Goal: Task Accomplishment & Management: Use online tool/utility

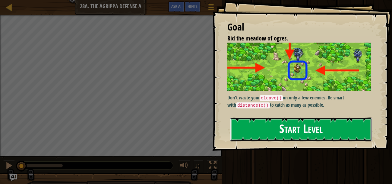
click at [332, 127] on button "Start Level" at bounding box center [301, 129] width 142 height 24
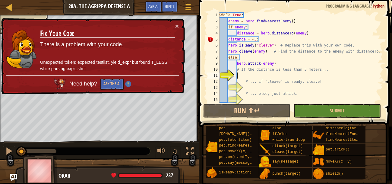
click at [282, 42] on div "while True : enemy = hero . findNearestEnemy ( ) if enemy : distance = hero . d…" at bounding box center [300, 63] width 165 height 102
click at [267, 38] on div "while True : enemy = hero . findNearestEnemy ( ) if enemy : distance = hero . d…" at bounding box center [300, 63] width 165 height 102
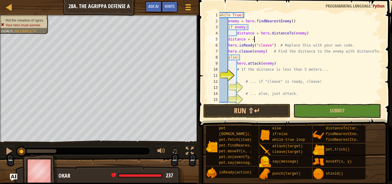
scroll to position [3, 2]
click at [254, 33] on div "while True : enemy = hero . findNearestEnemy ( ) if enemy : distance = hero . d…" at bounding box center [300, 63] width 165 height 102
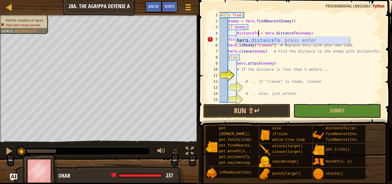
click at [273, 39] on div "hero. distanceTo press enter" at bounding box center [292, 48] width 114 height 22
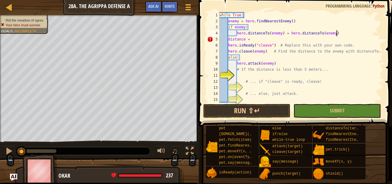
scroll to position [3, 2]
click at [256, 39] on div "while True : enemy = hero . findNearestEnemy ( ) if enemy : hero . distanceTo (…" at bounding box center [300, 63] width 165 height 102
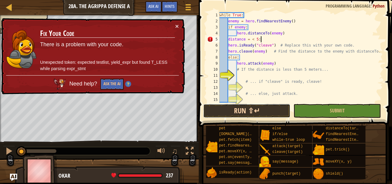
click at [240, 116] on button "Run ⇧↵" at bounding box center [246, 111] width 87 height 14
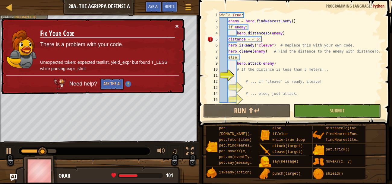
click at [177, 24] on button "×" at bounding box center [177, 26] width 4 height 6
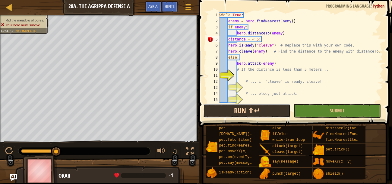
click at [283, 107] on button "Run ⇧↵" at bounding box center [246, 111] width 87 height 14
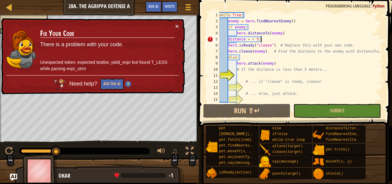
click at [287, 41] on div "while True : enemy = hero . findNearestEnemy ( ) if enemy : hero . distanceTo (…" at bounding box center [300, 63] width 165 height 102
click at [176, 27] on button "×" at bounding box center [177, 26] width 4 height 6
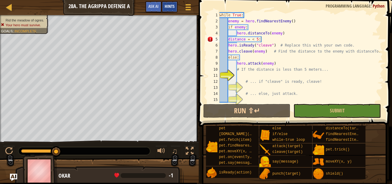
click at [166, 11] on div "Hints" at bounding box center [170, 6] width 16 height 11
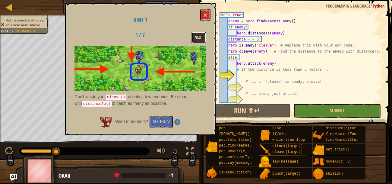
click at [202, 38] on button "Next" at bounding box center [198, 37] width 14 height 11
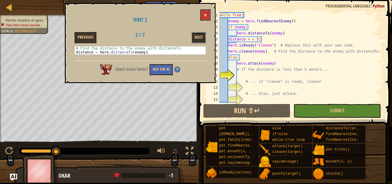
click at [202, 38] on button "Next" at bounding box center [198, 37] width 14 height 11
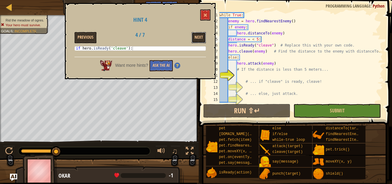
click at [202, 38] on button "Next" at bounding box center [198, 37] width 14 height 11
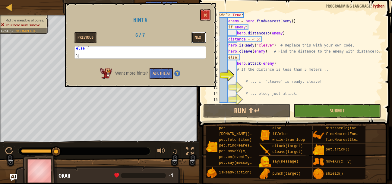
click at [202, 38] on button "Next" at bounding box center [198, 37] width 14 height 11
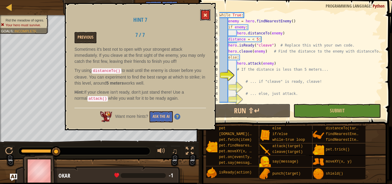
click at [202, 17] on button at bounding box center [205, 14] width 10 height 11
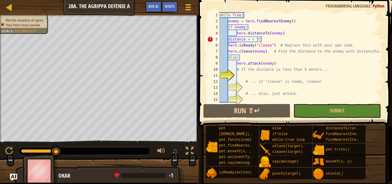
click at [278, 41] on div "while True : enemy = hero . findNearestEnemy ( ) if enemy : hero . distanceTo (…" at bounding box center [300, 63] width 165 height 102
click at [226, 41] on div "while True : enemy = hero . findNearestEnemy ( ) if enemy : hero . distanceTo (…" at bounding box center [300, 63] width 165 height 102
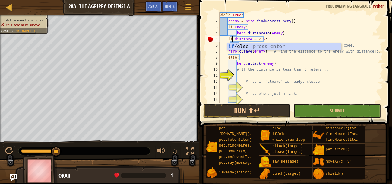
scroll to position [3, 1]
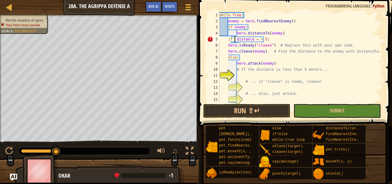
click at [238, 34] on div "while True : enemy = hero . findNearestEnemy ( ) if enemy : hero . distanceTo (…" at bounding box center [300, 63] width 165 height 102
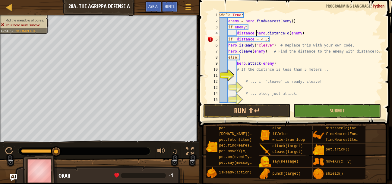
scroll to position [3, 3]
click at [229, 41] on div "while True : enemy = hero . findNearestEnemy ( ) if enemy : distance = hero . d…" at bounding box center [300, 63] width 165 height 102
click at [229, 47] on div "while True : enemy = hero . findNearestEnemy ( ) if enemy : distance = hero . d…" at bounding box center [300, 63] width 165 height 102
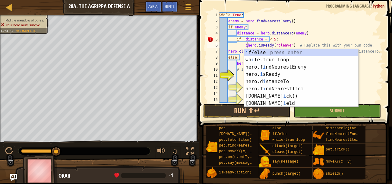
scroll to position [3, 2]
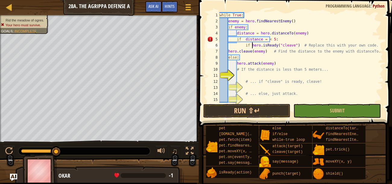
click at [300, 43] on div "while True : enemy = hero . findNearestEnemy ( ) if enemy : distance = hero . d…" at bounding box center [300, 63] width 165 height 102
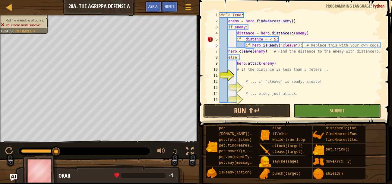
click at [228, 53] on div "while True : enemy = hero . findNearestEnemy ( ) if enemy : distance = hero . d…" at bounding box center [300, 63] width 165 height 102
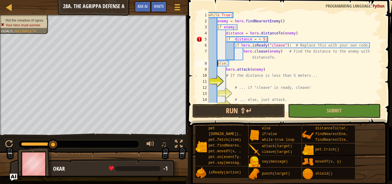
click at [217, 64] on div "while True : enemy = hero . findNearestEnemy ( ) if enemy : distance = hero . d…" at bounding box center [294, 63] width 175 height 102
click at [226, 71] on div "while True : enemy = hero . findNearestEnemy ( ) if enemy : distance = hero . d…" at bounding box center [294, 63] width 175 height 102
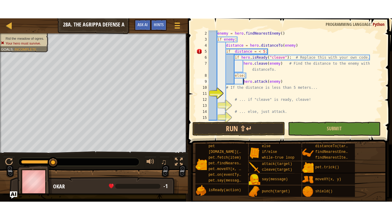
scroll to position [0, 0]
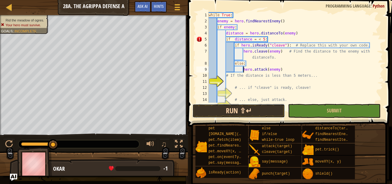
click at [234, 107] on button "Run ⇧↵" at bounding box center [238, 111] width 93 height 14
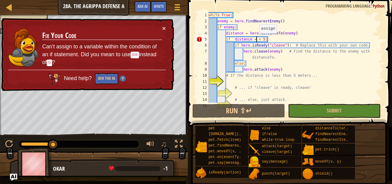
click at [256, 39] on div "while True : enemy = hero . findNearestEnemy ( ) if enemy : distance = hero . d…" at bounding box center [294, 63] width 175 height 102
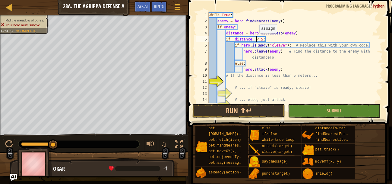
type textarea "if distance < 5:"
click at [240, 110] on button "Run ⇧↵" at bounding box center [238, 111] width 93 height 14
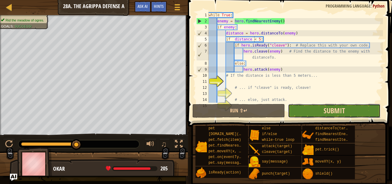
click at [336, 109] on span "Submit" at bounding box center [333, 110] width 21 height 10
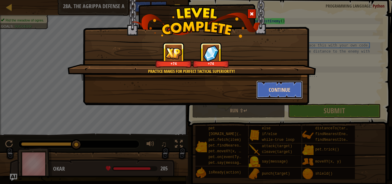
click at [295, 92] on button "Continue" at bounding box center [279, 89] width 47 height 18
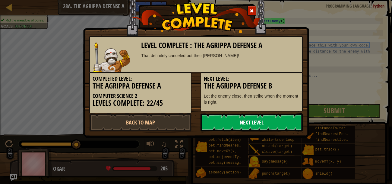
click at [275, 122] on link "Next Level" at bounding box center [251, 122] width 102 height 18
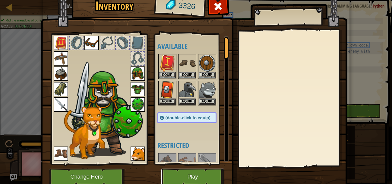
click at [178, 177] on button "Play" at bounding box center [192, 176] width 63 height 17
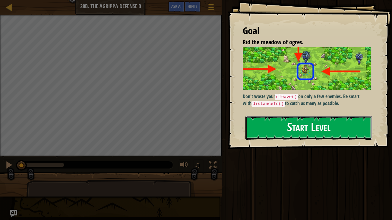
click at [288, 127] on button "Start Level" at bounding box center [308, 128] width 127 height 24
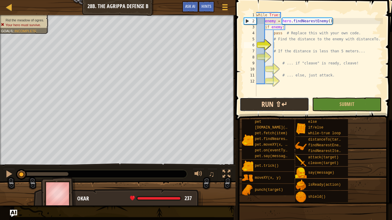
click at [276, 102] on button "Run ⇧↵" at bounding box center [274, 105] width 69 height 14
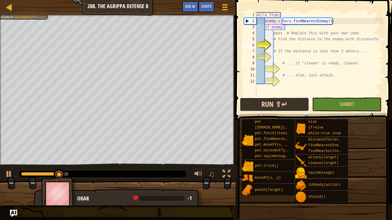
click at [277, 105] on button "Run ⇧↵" at bounding box center [274, 105] width 69 height 14
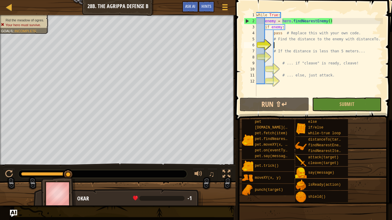
click at [302, 87] on div "while True : enemy = hero . findNearestEnemy ( ) if enemy : pass # Replace this…" at bounding box center [319, 60] width 128 height 96
click at [274, 32] on div "while True : enemy = hero . findNearestEnemy ( ) if enemy : pass # Replace this…" at bounding box center [319, 60] width 128 height 96
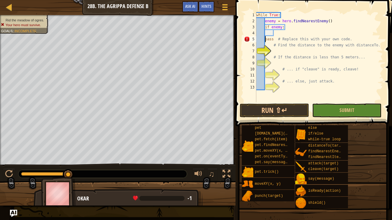
type textarea "pass # Replace this with your own code."
click at [284, 33] on div "while True : enemy = hero . findNearestEnemy ( ) if enemy : pass # Replace this…" at bounding box center [319, 63] width 128 height 102
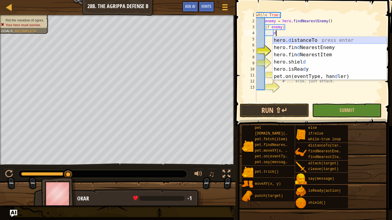
click at [307, 39] on div "hero. d istanceTo press enter hero.fin d NearestEnemy press enter hero.fin d Ne…" at bounding box center [329, 66] width 114 height 58
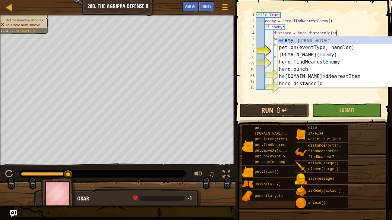
scroll to position [3, 7]
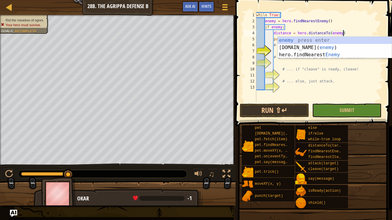
click at [320, 68] on div "while True : enemy = hero . findNearestEnemy ( ) if enemy : distance = hero . d…" at bounding box center [319, 63] width 128 height 102
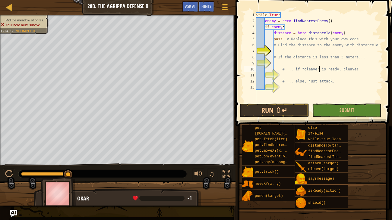
click at [275, 39] on div "while True : enemy = hero . findNearestEnemy ( ) if enemy : distance = hero . d…" at bounding box center [319, 63] width 128 height 102
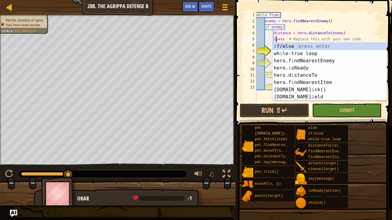
scroll to position [3, 2]
click at [288, 44] on div "i f/else press enter wh i le-true loop press enter hero.f i ndNearestEnemy pres…" at bounding box center [329, 79] width 114 height 72
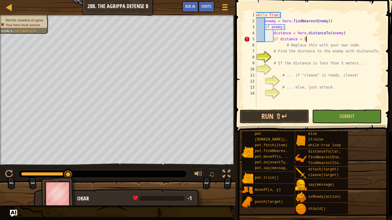
scroll to position [3, 4]
click at [265, 42] on div "while True : enemy = hero . findNearestEnemy ( ) if enemy : distance = hero . d…" at bounding box center [319, 66] width 128 height 108
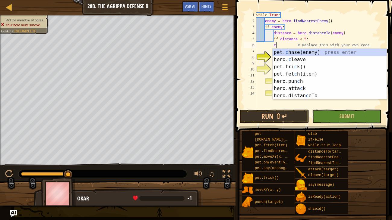
scroll to position [3, 2]
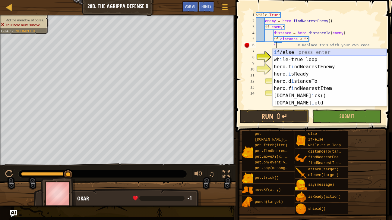
click at [280, 52] on div "i f/else press enter wh i le-true loop press enter hero.f i ndNearestEnemy pres…" at bounding box center [329, 85] width 114 height 72
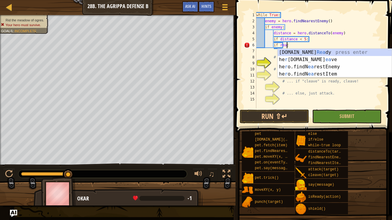
scroll to position [3, 2]
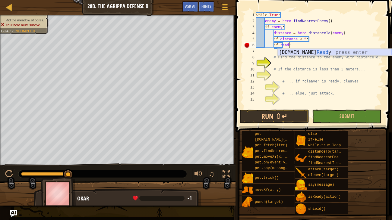
click at [292, 52] on div "[DOMAIN_NAME] Read y press enter" at bounding box center [335, 60] width 114 height 22
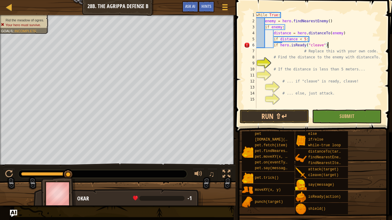
click at [264, 52] on div "while True : enemy = hero . findNearestEnemy ( ) if enemy : distance = hero . d…" at bounding box center [319, 66] width 128 height 108
click at [274, 46] on div "while True : enemy = hero . findNearestEnemy ( ) if enemy : distance = hero . d…" at bounding box center [319, 66] width 128 height 108
click at [274, 39] on div "while True : enemy = hero . findNearestEnemy ( ) if enemy : distance = hero . d…" at bounding box center [319, 66] width 128 height 108
click at [283, 46] on div "while True : enemy = hero . findNearestEnemy ( ) if enemy : distance = hero . d…" at bounding box center [319, 66] width 128 height 108
click at [265, 52] on div "while True : enemy = hero . findNearestEnemy ( ) if enemy : distance = hero . d…" at bounding box center [319, 66] width 128 height 108
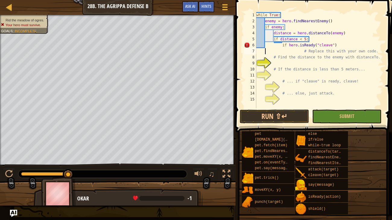
click at [281, 45] on div "while True : enemy = hero . findNearestEnemy ( ) if enemy : distance = hero . d…" at bounding box center [319, 66] width 128 height 108
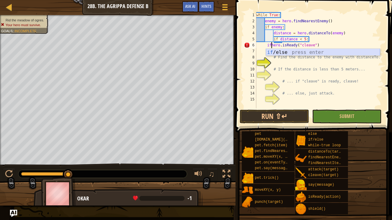
click at [275, 51] on div "if /else press enter" at bounding box center [323, 60] width 114 height 22
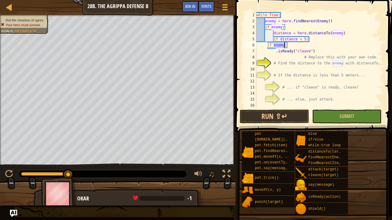
scroll to position [3, 2]
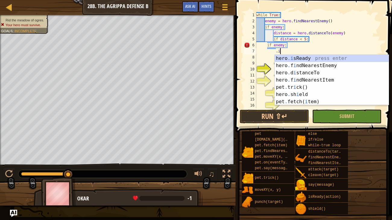
type textarea "."
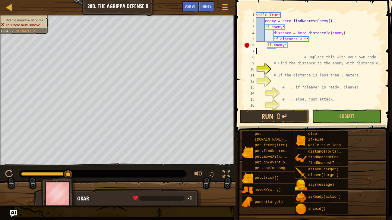
scroll to position [3, 0]
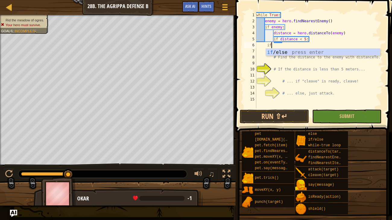
type textarea "i"
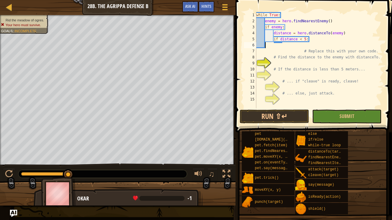
type textarea "c"
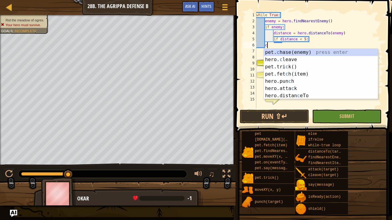
scroll to position [3, 0]
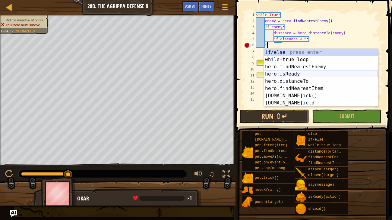
click at [295, 73] on div "i f/else press enter wh i le-true loop press enter hero.f i ndNearestEnemy pres…" at bounding box center [321, 85] width 114 height 72
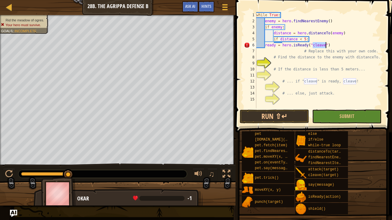
click at [265, 45] on div "while True : enemy = hero . findNearestEnemy ( ) if enemy : distance = hero . d…" at bounding box center [319, 66] width 128 height 108
click at [259, 54] on div "while True : enemy = hero . findNearestEnemy ( ) if enemy : distance = hero . d…" at bounding box center [319, 66] width 128 height 108
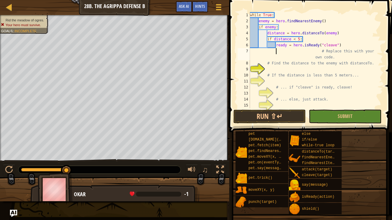
scroll to position [3, 2]
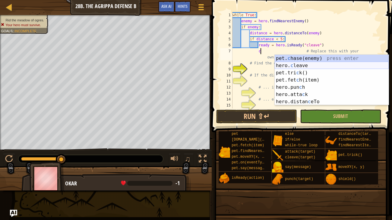
click at [286, 62] on div "pet. c hase(enemy) press enter hero. c leave press enter pet.tri c k() press en…" at bounding box center [332, 87] width 114 height 65
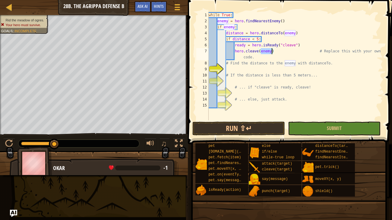
click at [240, 56] on div "while True : enemy = hero . findNearestEnemy ( ) if enemy : distance = hero . d…" at bounding box center [294, 72] width 175 height 121
click at [237, 58] on div "while True : enemy = hero . findNearestEnemy ( ) if enemy : distance = hero . d…" at bounding box center [294, 72] width 175 height 121
click at [238, 56] on div "while True : enemy = hero . findNearestEnemy ( ) if enemy : distance = hero . d…" at bounding box center [294, 72] width 175 height 121
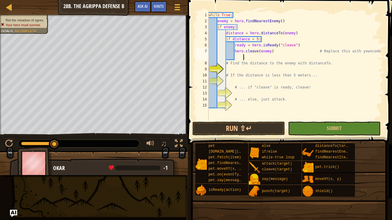
click at [236, 56] on div "while True : enemy = hero . findNearestEnemy ( ) if enemy : distance = hero . d…" at bounding box center [294, 72] width 175 height 121
click at [231, 56] on div "while True : enemy = hero . findNearestEnemy ( ) if enemy : distance = hero . d…" at bounding box center [294, 72] width 175 height 121
click at [284, 52] on div "while True : enemy = hero . findNearestEnemy ( ) if enemy : distance = hero . d…" at bounding box center [294, 72] width 175 height 121
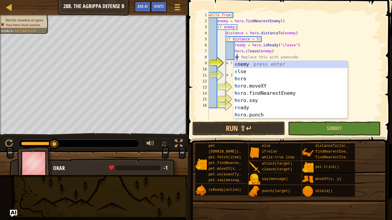
scroll to position [3, 2]
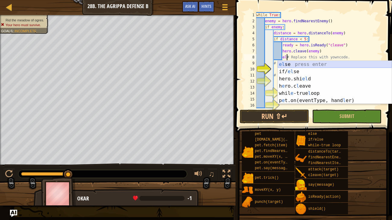
click at [285, 66] on div "el se press enter if/ el se press enter hero.shi el d press enter h e ro.c l ea…" at bounding box center [335, 90] width 114 height 58
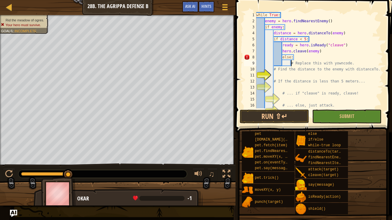
scroll to position [3, 3]
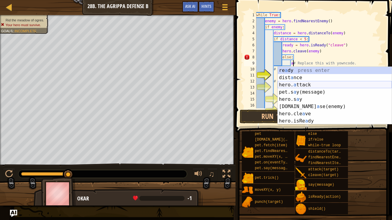
click at [300, 82] on div "re a dy press enter dist a nce press enter hero. a ttack press enter pet.s a y(…" at bounding box center [335, 103] width 114 height 72
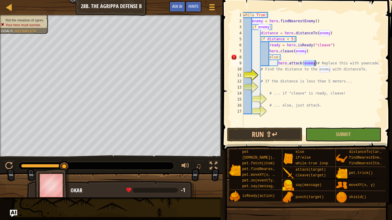
click at [267, 56] on div "while True : enemy = hero . findNearestEnemy ( ) if enemy : distance = hero . d…" at bounding box center [312, 75] width 141 height 127
click at [277, 62] on div "while True : enemy = hero . findNearestEnemy ( ) if enemy : distance = hero . d…" at bounding box center [312, 75] width 141 height 127
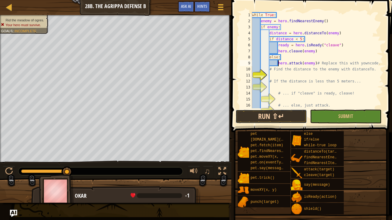
click at [269, 119] on button "Run ⇧↵" at bounding box center [270, 117] width 71 height 14
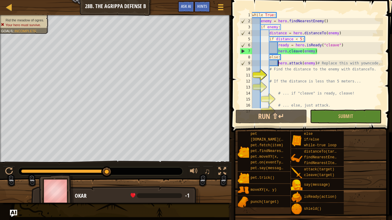
click at [268, 67] on div "while True : enemy = hero . findNearestEnemy ( ) if enemy : distance = hero . d…" at bounding box center [317, 66] width 132 height 108
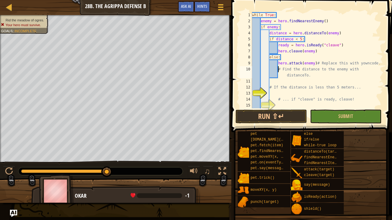
scroll to position [3, 2]
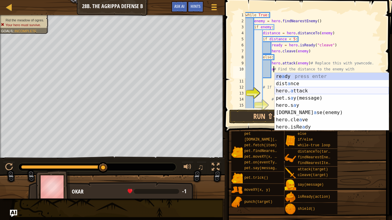
click at [298, 90] on div "re a dy press enter dist a nce press enter hero. a ttack press enter pet.s a y(…" at bounding box center [332, 109] width 114 height 72
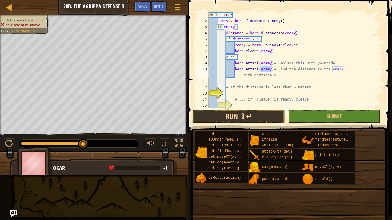
type textarea "hero.attack(enemy)# Find the distance to the enemy with distanceTo."
click at [275, 121] on button "Run ⇧↵" at bounding box center [238, 117] width 93 height 14
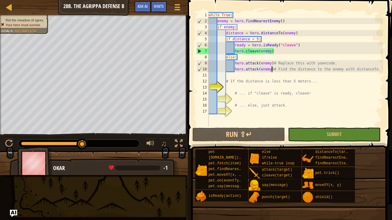
click at [228, 74] on div "while True : enemy = hero . findNearestEnemy ( ) if enemy : distance = hero . d…" at bounding box center [294, 75] width 175 height 127
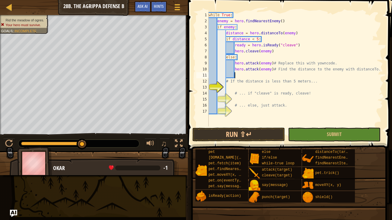
scroll to position [3, 2]
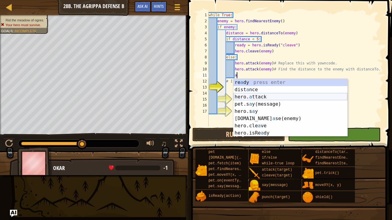
click at [256, 97] on div "re a dy press enter dist a nce press enter hero. a ttack press enter pet.s a y(…" at bounding box center [290, 115] width 114 height 72
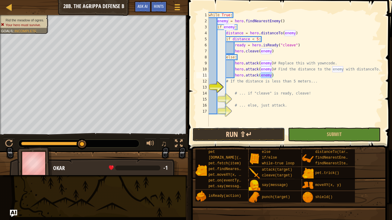
click at [264, 134] on button "Run ⇧↵" at bounding box center [238, 135] width 93 height 14
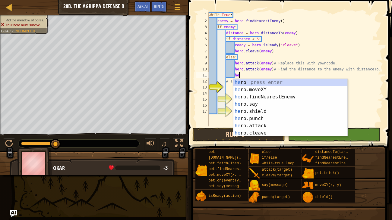
type textarea "h"
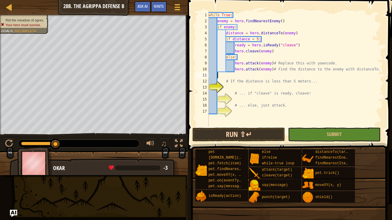
scroll to position [3, 0]
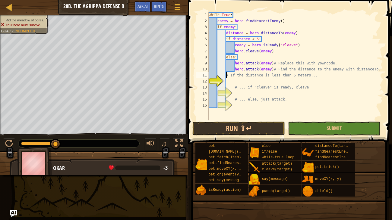
click at [225, 74] on div "while True : enemy = hero . findNearestEnemy ( ) if enemy : distance = hero . d…" at bounding box center [294, 72] width 175 height 121
click at [245, 125] on button "Run ⇧↵" at bounding box center [238, 129] width 93 height 14
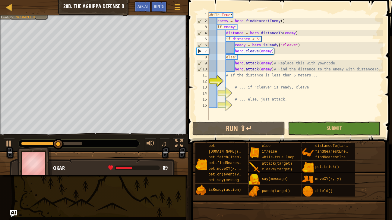
click at [262, 41] on div "while True : enemy = hero . findNearestEnemy ( ) if enemy : distance = hero . d…" at bounding box center [294, 72] width 175 height 121
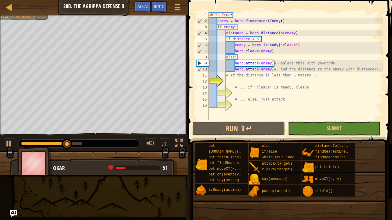
click at [307, 45] on div "while True : enemy = hero . findNearestEnemy ( ) if enemy : distance = hero . d…" at bounding box center [294, 72] width 175 height 121
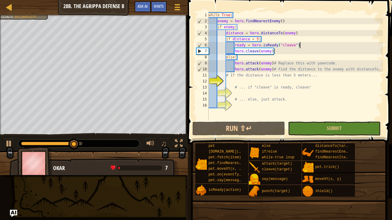
click at [269, 39] on div "while True : enemy = hero . findNearestEnemy ( ) if enemy : distance = hero . d…" at bounding box center [294, 72] width 175 height 121
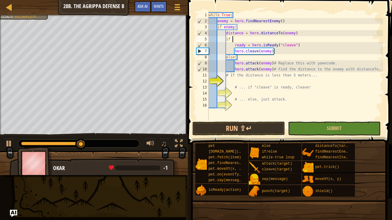
type textarea "i"
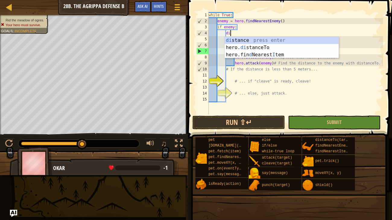
type textarea "d"
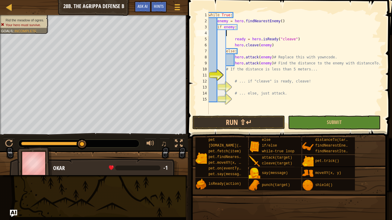
scroll to position [3, 1]
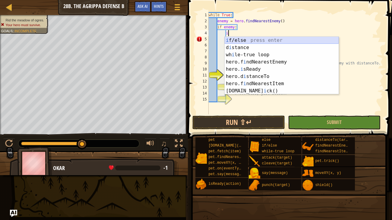
click at [269, 37] on div "i f/else press enter d i stance press enter wh i le-true loop press enter hero.…" at bounding box center [281, 73] width 114 height 72
type textarea "if enemy:"
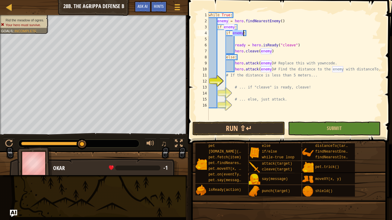
click at [236, 39] on div "while True : enemy = hero . findNearestEnemy ( ) if enemy : if enemy : ready = …" at bounding box center [294, 72] width 175 height 121
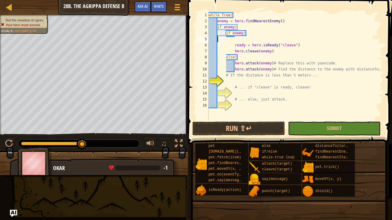
scroll to position [3, 0]
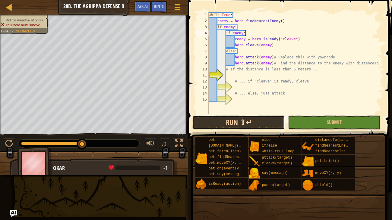
click at [254, 122] on button "Run ⇧↵" at bounding box center [238, 123] width 93 height 14
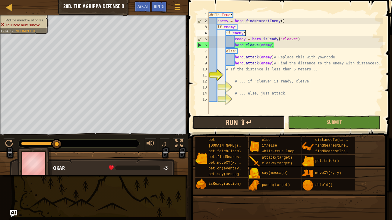
click at [254, 122] on button "Run ⇧↵" at bounding box center [238, 123] width 93 height 14
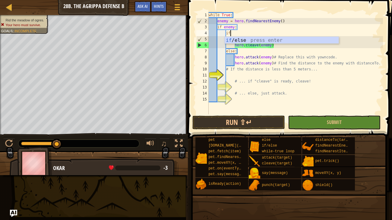
type textarea "i"
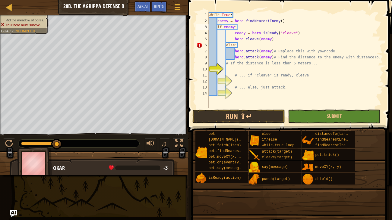
click at [234, 14] on div "while True : enemy = hero . findNearestEnemy ( ) if enemy : ready = hero . isRe…" at bounding box center [294, 66] width 175 height 108
click at [227, 45] on div "while True : enemy = hero . findNearestEnemy ( ) if enemy : ready = hero . isRe…" at bounding box center [294, 66] width 175 height 108
click at [229, 31] on div "while True : enemy = hero . findNearestEnemy ( ) if enemy : ready = hero . isRe…" at bounding box center [294, 66] width 175 height 108
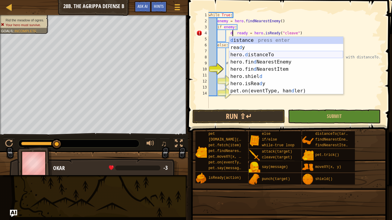
click at [261, 53] on div "d istance press enter [PERSON_NAME] press enter hero. d istanceTo press enter h…" at bounding box center [286, 73] width 114 height 72
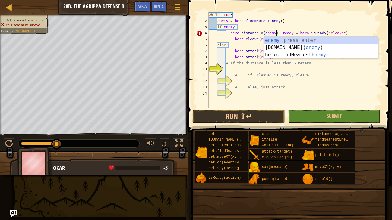
scroll to position [3, 6]
click at [282, 31] on div "while True : enemy = hero . findNearestEnemy ( ) if enemy : hero . distanceTo (…" at bounding box center [294, 66] width 175 height 108
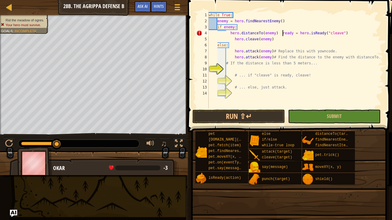
type textarea "ready = hero.isReady("cleave")"
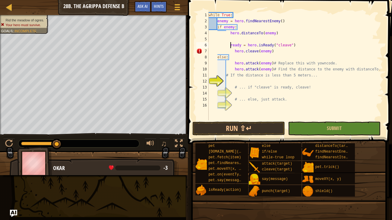
click at [249, 36] on div "while True : enemy = hero . findNearestEnemy ( ) if enemy : hero . distanceTo (…" at bounding box center [294, 72] width 175 height 121
click at [235, 41] on div "while True : enemy = hero . findNearestEnemy ( ) if enemy : hero . distanceTo (…" at bounding box center [294, 72] width 175 height 121
click at [232, 38] on div "while True : enemy = hero . findNearestEnemy ( ) if enemy : hero . distanceTo (…" at bounding box center [294, 72] width 175 height 121
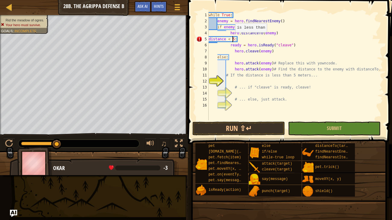
scroll to position [3, 2]
click at [209, 39] on div "while True : enemy = hero . findNearestEnemy ( ) if enemy : hero . distanceTo (…" at bounding box center [294, 72] width 175 height 121
click at [209, 39] on div "while True : enemy = hero . findNearestEnemy ( ) if enemy : hero . distanceTo (…" at bounding box center [294, 66] width 175 height 108
click at [232, 38] on div "while True : enemy = hero . findNearestEnemy ( ) if enemy : hero . distanceTo (…" at bounding box center [294, 72] width 175 height 121
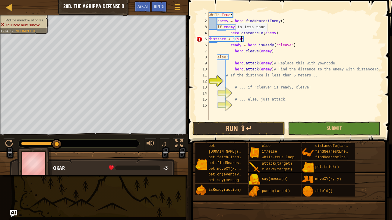
scroll to position [3, 2]
click at [245, 41] on div "while True : enemy = hero . findNearestEnemy ( ) if enemy : hero . distanceTo (…" at bounding box center [294, 72] width 175 height 121
click at [231, 45] on div "while True : enemy = hero . findNearestEnemy ( ) if enemy : hero . distanceTo (…" at bounding box center [294, 72] width 175 height 121
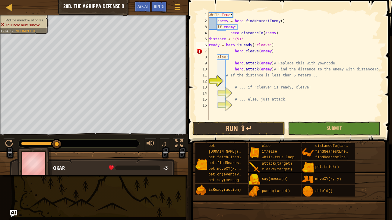
click at [234, 50] on div "while True : enemy = hero . findNearestEnemy ( ) if enemy : hero . distanceTo (…" at bounding box center [294, 72] width 175 height 121
click at [216, 57] on div "while True : enemy = hero . findNearestEnemy ( ) if enemy : hero . distanceTo (…" at bounding box center [294, 72] width 175 height 121
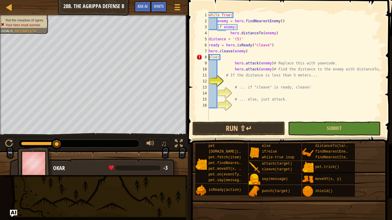
click at [234, 63] on div "while True : enemy = hero . findNearestEnemy ( ) if enemy : hero . distanceTo (…" at bounding box center [294, 72] width 175 height 121
click at [209, 59] on div "while True : enemy = hero . findNearestEnemy ( ) if enemy : hero . distanceTo (…" at bounding box center [294, 72] width 175 height 121
click at [307, 96] on div "while True : enemy = hero . findNearestEnemy ( ) if enemy : hero . distanceTo (…" at bounding box center [294, 72] width 175 height 121
type textarea "# ... else, just attack."
click at [11, 8] on div at bounding box center [9, 7] width 8 height 8
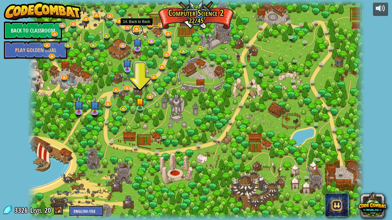
click at [136, 30] on link at bounding box center [137, 30] width 12 height 12
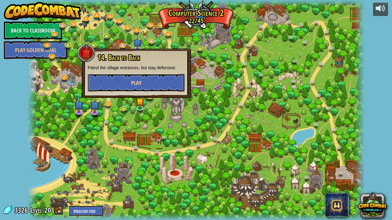
click at [147, 83] on button "Play" at bounding box center [136, 83] width 97 height 18
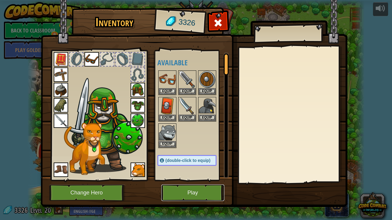
click at [204, 183] on button "Play" at bounding box center [192, 193] width 63 height 17
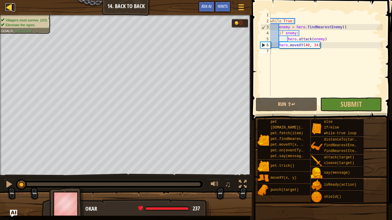
click at [8, 8] on div at bounding box center [9, 7] width 8 height 8
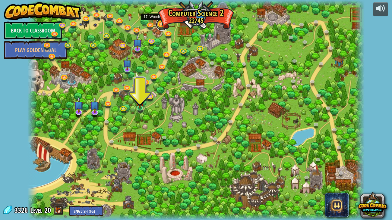
click at [160, 27] on link at bounding box center [162, 25] width 12 height 12
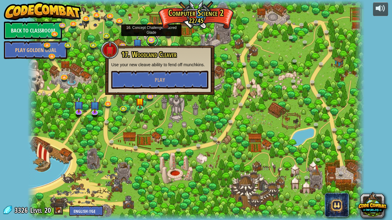
click at [152, 38] on link at bounding box center [152, 41] width 12 height 12
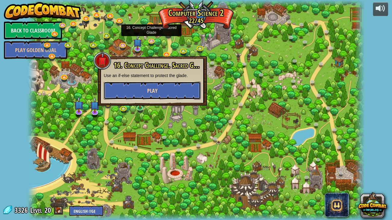
click at [163, 89] on button "Play" at bounding box center [152, 91] width 97 height 18
